Goal: Feedback & Contribution: Submit feedback/report problem

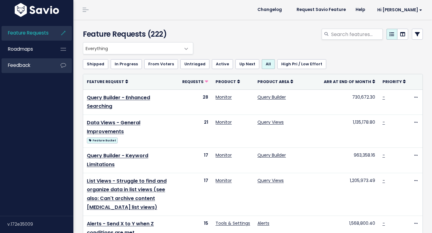
click at [25, 68] on span "Feedback" at bounding box center [19, 65] width 22 height 6
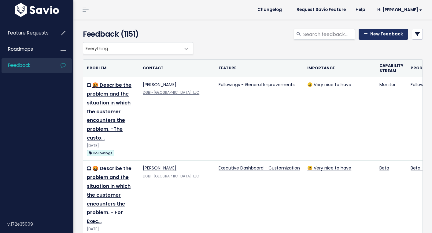
click at [385, 35] on link "New Feedback" at bounding box center [383, 34] width 50 height 11
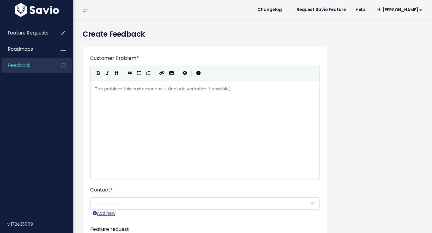
scroll to position [1, 0]
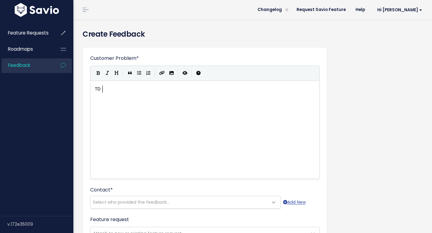
type textarea "TD |"
type textarea "D | Joe | Folders"
type textarea "Joe B from TD c"
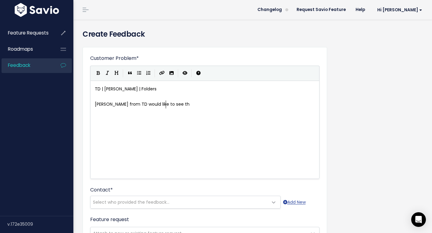
type textarea "would like to see the"
type textarea "wa"
type textarea "wants to se"
type textarea "e folders includeed i"
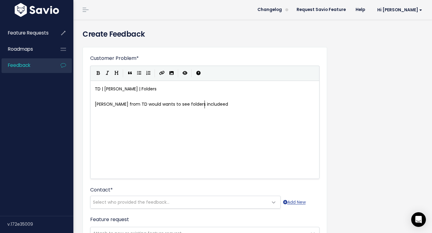
type textarea "d"
type textarea "d in our queries and have the abilit"
type textarea ". This"
type textarea "His goal is to be able to instead of c"
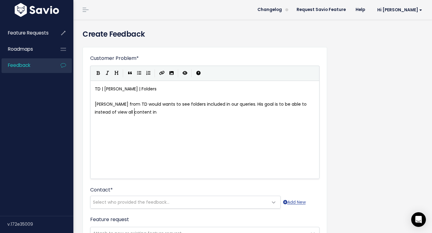
type textarea "view all content in t"
type textarea "queri"
type textarea "y overview as a list, he wanrs t"
type textarea "ts to be able to put qier"
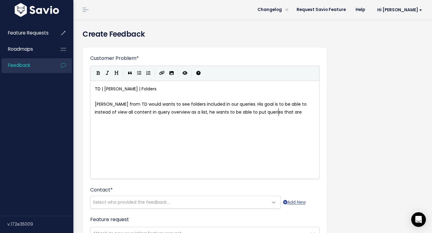
scroll to position [2, 32]
type textarea "ueries that are related in to a folder for easier organization."
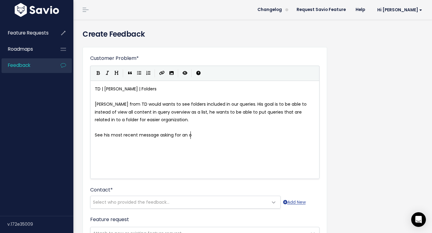
type textarea "See his most recent message asking for an opt"
type textarea "update )"
type textarea "(septmeber 2"
type textarea "1, 2025)"
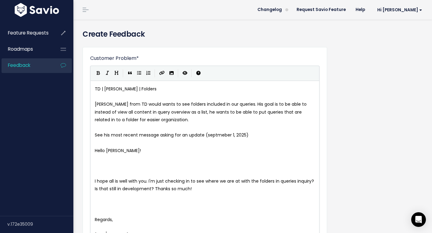
scroll to position [0, 0]
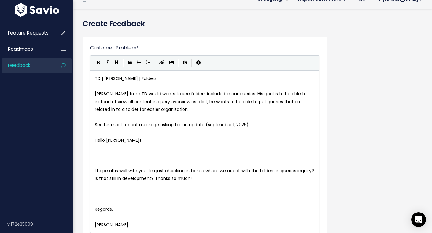
click at [97, 163] on pre "​" at bounding box center [205, 164] width 222 height 8
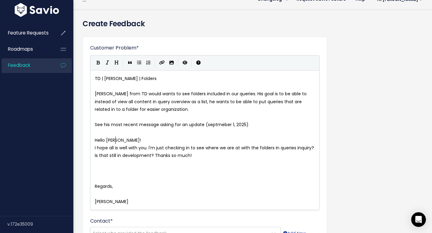
click at [97, 179] on pre "​" at bounding box center [205, 179] width 222 height 8
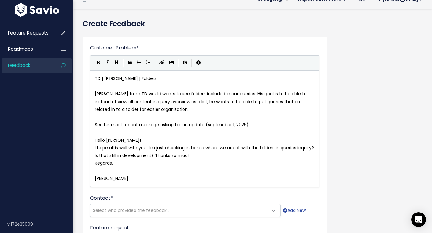
type textarea "!"
click at [97, 174] on pre "​" at bounding box center [205, 171] width 222 height 8
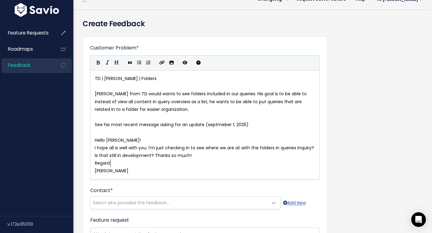
scroll to position [2, 2]
type textarea "s,"
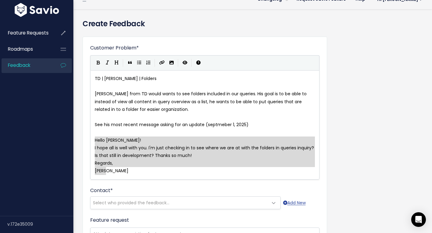
drag, startPoint x: 108, startPoint y: 171, endPoint x: 90, endPoint y: 143, distance: 33.6
type textarea "Hello Jen! I hope all is well with you. I'm just checking in to see where we ar…"
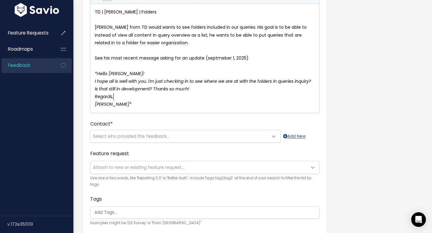
scroll to position [86, 0]
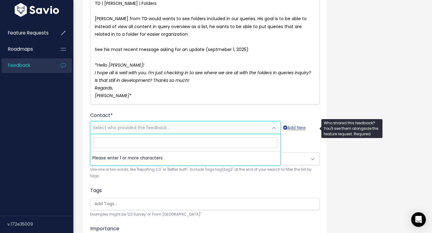
click at [158, 127] on span "Select who provided the feedback..." at bounding box center [131, 128] width 76 height 6
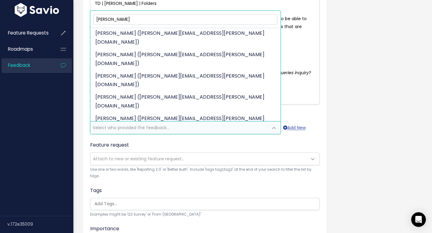
scroll to position [44, 0]
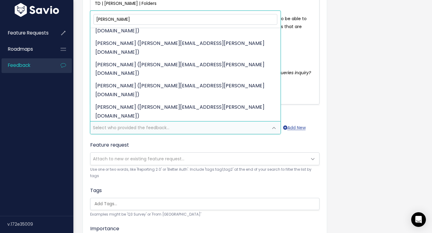
type input "joseph"
select select "86304157"
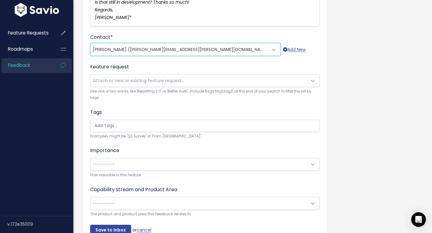
scroll to position [177, 0]
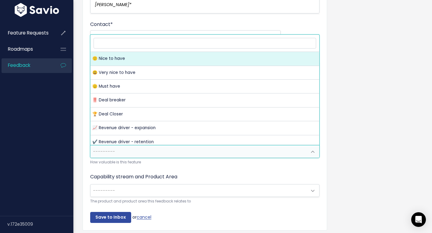
click at [161, 154] on span "---------" at bounding box center [198, 151] width 216 height 12
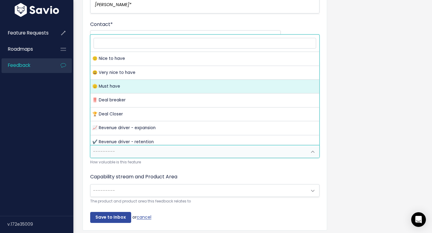
select select "MUST_HAVE"
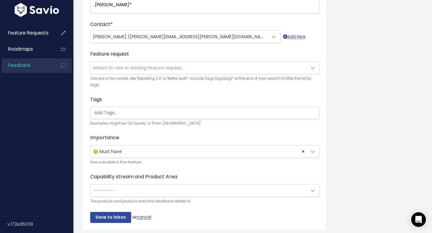
click at [142, 190] on span "---------" at bounding box center [198, 191] width 216 height 12
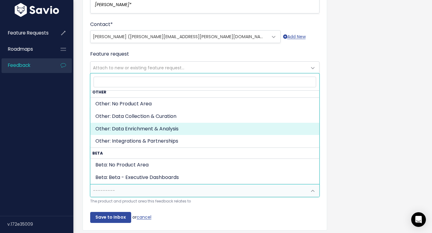
scroll to position [312, 0]
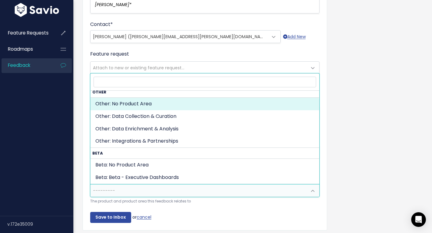
select select "OTHER:"
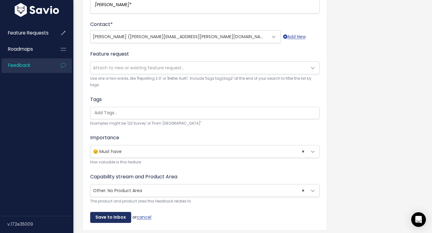
click at [113, 216] on input "Save to Inbox" at bounding box center [110, 217] width 41 height 11
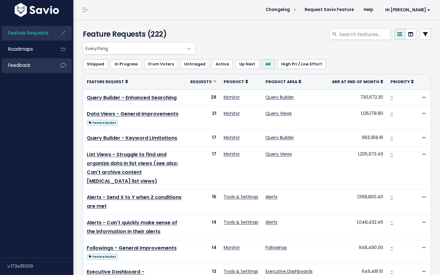
click at [33, 67] on link "Feedback" at bounding box center [26, 65] width 49 height 14
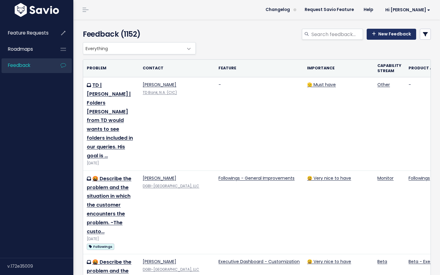
click at [378, 34] on link "New Feedback" at bounding box center [392, 34] width 50 height 11
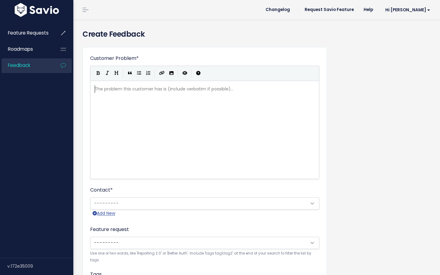
scroll to position [1, 0]
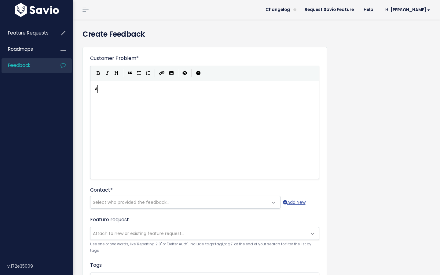
type textarea "Auf"
type textarea "tos"
type textarea "desk | Gray | Team Bling"
type textarea "d"
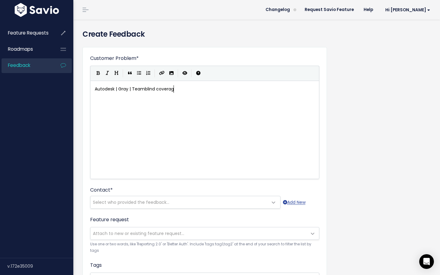
type textarea "blind coverage"
type textarea "Gray requested that we include Teamblind in our query coverage as this is a dsou"
type textarea "s0o"
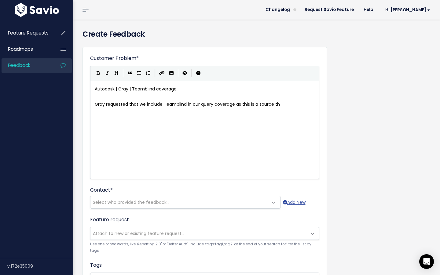
type textarea "ource that"
type textarea "et"
type textarea "y see great coverage of"
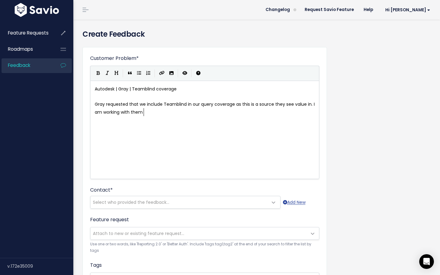
type textarea "value in. I am working with them in"
type textarea "on how to cover this in the Deep Web as well."
type textarea "."
type textarea "See therir"
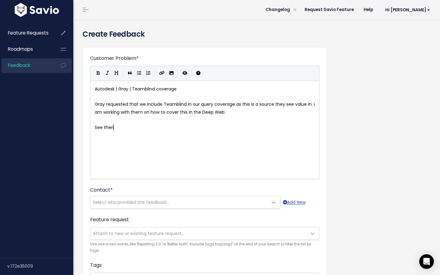
scroll to position [2, 21]
type textarea "ir wording ijn"
type textarea "request"
paste textarea "com"
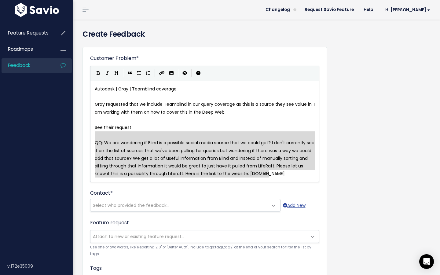
type textarea "QQ: We are wondering if Blind is a possible social media source that we could g…"
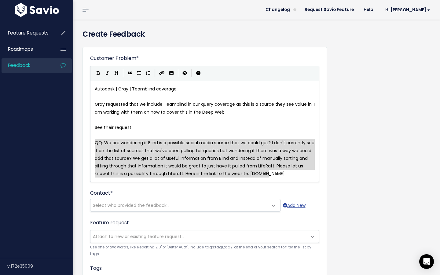
drag, startPoint x: 273, startPoint y: 173, endPoint x: 91, endPoint y: 141, distance: 184.9
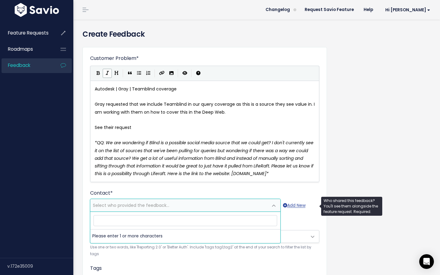
click at [144, 204] on span "Select who provided the feedback..." at bounding box center [131, 205] width 76 height 6
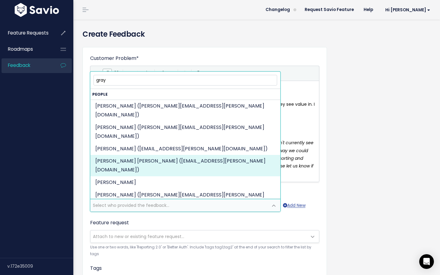
type input "gray"
select select "87210822"
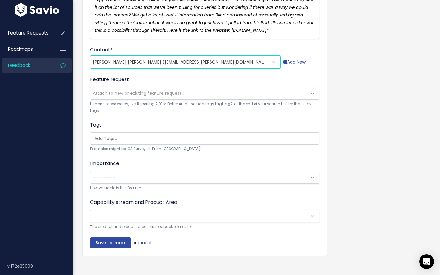
scroll to position [148, 0]
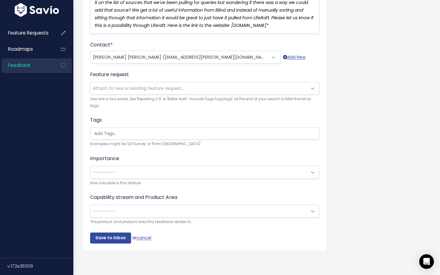
click at [176, 176] on span "---------" at bounding box center [198, 172] width 216 height 12
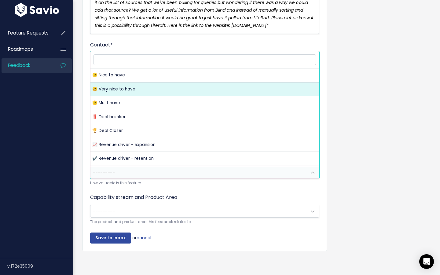
select select "VERY_NICE_TO_HAVE"
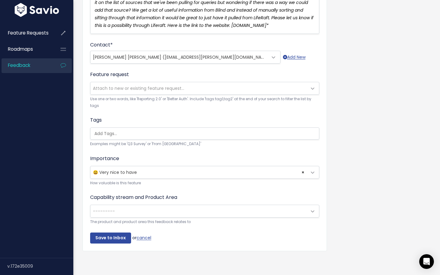
click at [154, 211] on span "---------" at bounding box center [198, 211] width 216 height 12
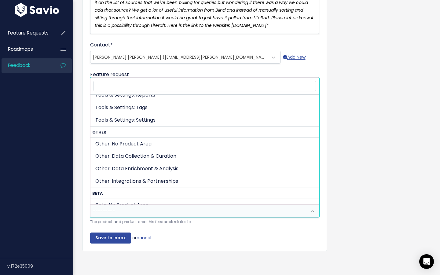
scroll to position [276, 0]
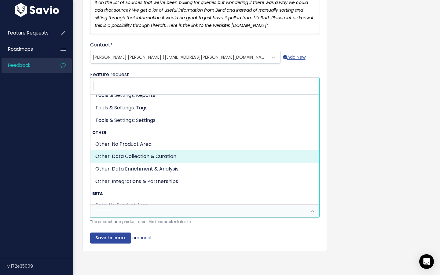
select select "OTHER:DATA_COLLECTION_CURATION"
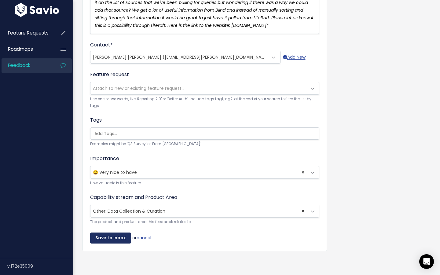
click at [105, 237] on input "Save to Inbox" at bounding box center [110, 238] width 41 height 11
